Goal: Find specific fact: Find specific fact

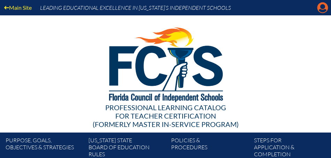
click at [325, 8] on icon at bounding box center [322, 7] width 11 height 11
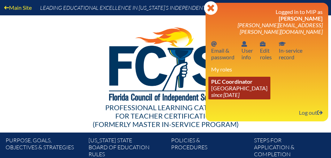
click at [239, 78] on span "PLC Coordinator" at bounding box center [231, 81] width 41 height 7
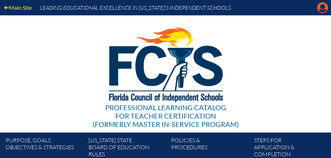
click at [324, 9] on icon at bounding box center [322, 7] width 11 height 11
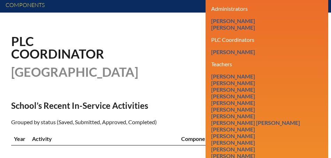
scroll to position [174, 0]
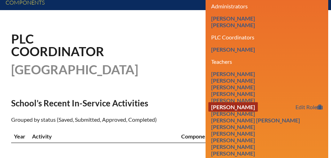
click at [243, 102] on link "[PERSON_NAME]" at bounding box center [232, 106] width 49 height 9
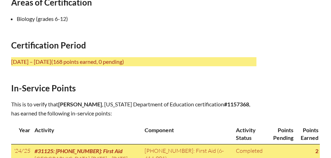
scroll to position [304, 0]
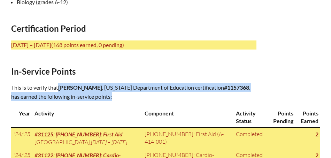
drag, startPoint x: 60, startPoint y: 85, endPoint x: 121, endPoint y: 96, distance: 62.6
click at [122, 96] on p "This is to verify that Robert Bello , Florida Department of Education certifica…" at bounding box center [133, 92] width 245 height 18
copy p "Robert Bello , Florida Department of Education certification #1157368 , has ear…"
